Goal: Information Seeking & Learning: Learn about a topic

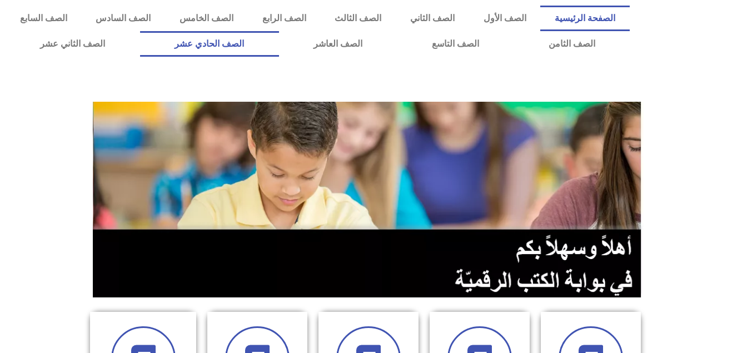
click at [279, 46] on link "الصف الحادي عشر" at bounding box center [209, 44] width 139 height 26
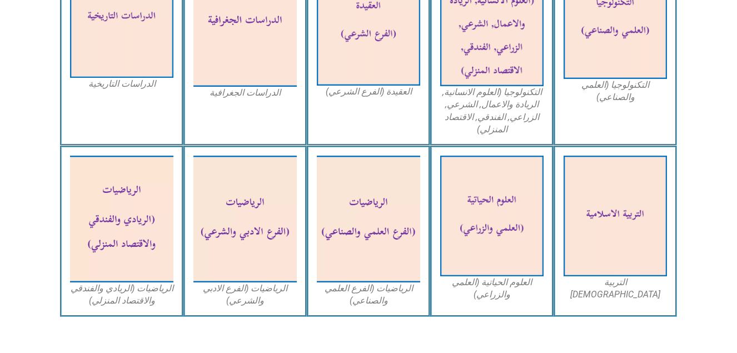
scroll to position [660, 0]
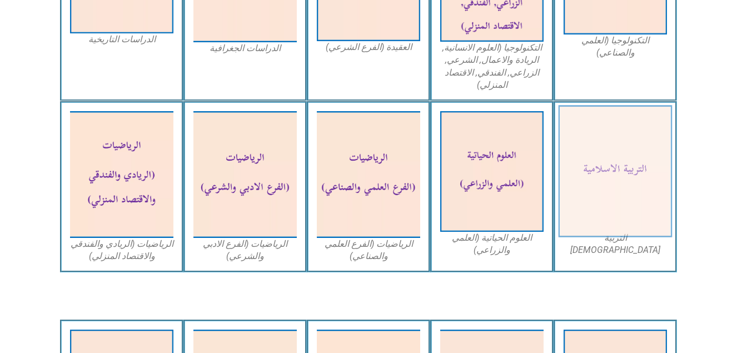
click at [643, 162] on img at bounding box center [616, 172] width 114 height 132
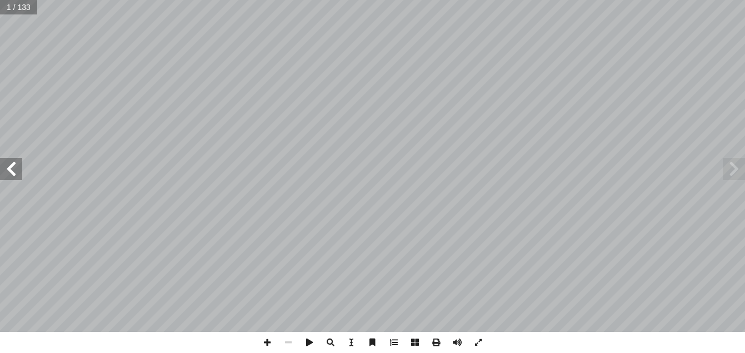
click at [18, 179] on span at bounding box center [11, 169] width 22 height 22
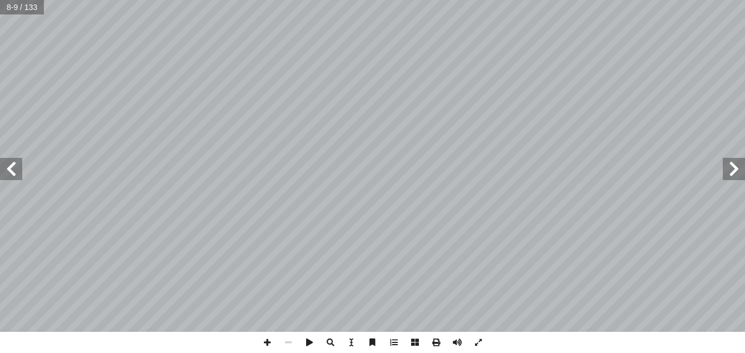
click at [18, 179] on span at bounding box center [11, 169] width 22 height 22
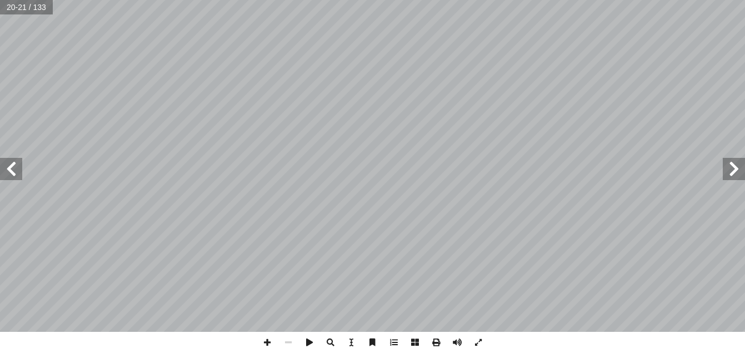
click at [18, 179] on span at bounding box center [11, 169] width 22 height 22
click at [266, 341] on span at bounding box center [267, 342] width 21 height 21
click at [270, 342] on span at bounding box center [267, 342] width 21 height 21
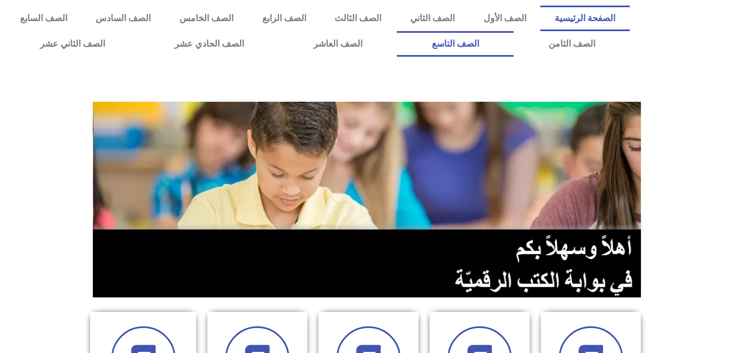
click at [397, 31] on link "الصف التاسع" at bounding box center [455, 44] width 117 height 26
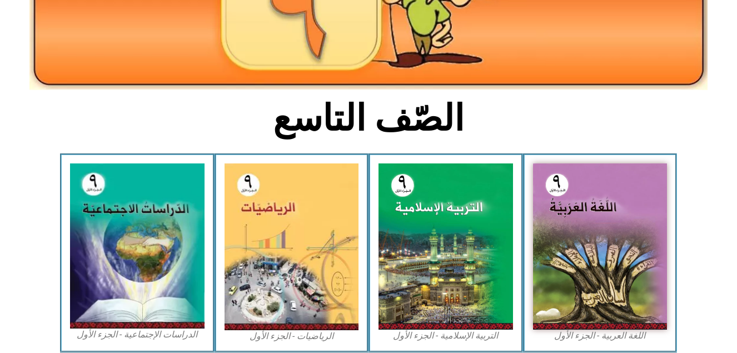
scroll to position [200, 0]
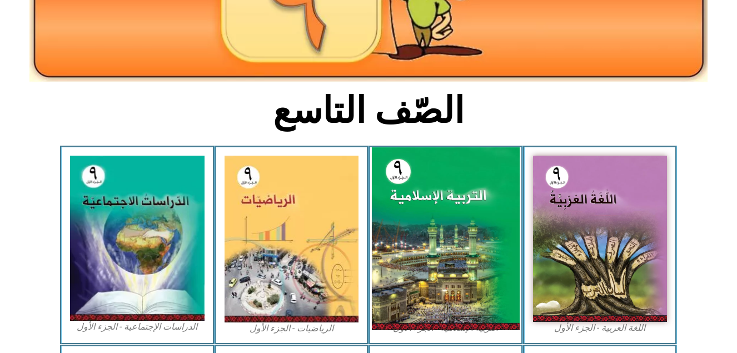
click at [457, 261] on img at bounding box center [446, 238] width 148 height 183
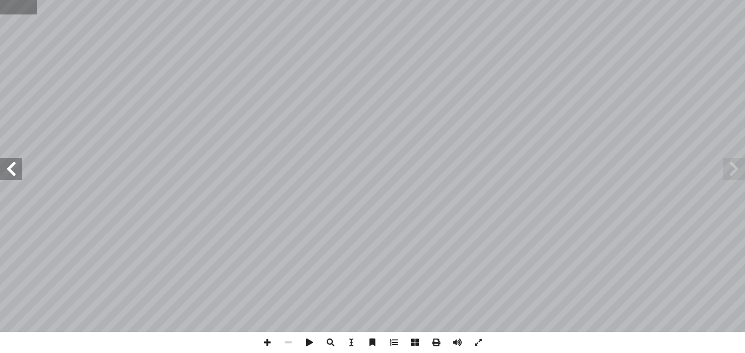
click at [34, 9] on input "text" at bounding box center [18, 7] width 37 height 14
type input "**"
click at [11, 176] on span at bounding box center [11, 169] width 22 height 22
click at [265, 342] on span at bounding box center [267, 342] width 21 height 21
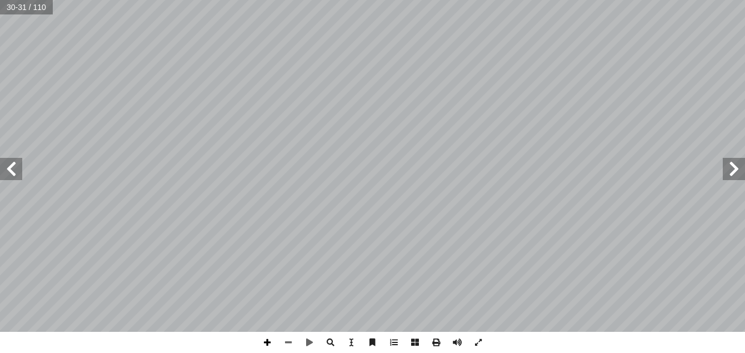
click at [266, 336] on span at bounding box center [267, 342] width 21 height 21
